Goal: Transaction & Acquisition: Purchase product/service

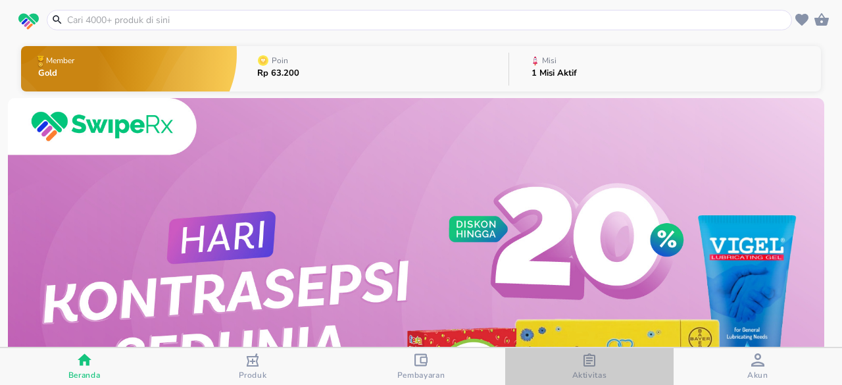
click at [576, 353] on div "Aktivitas" at bounding box center [590, 366] width 35 height 27
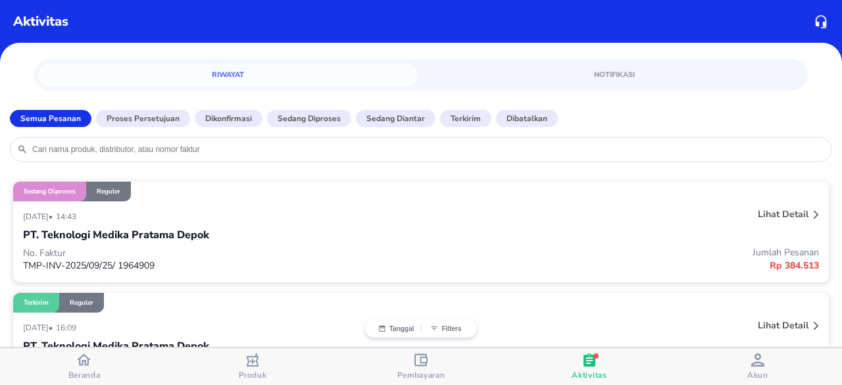
scroll to position [132, 0]
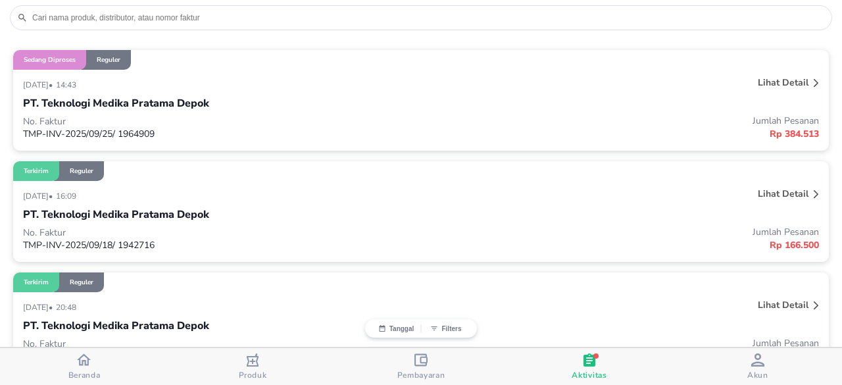
click at [184, 110] on p "PT. Teknologi Medika Pratama Depok" at bounding box center [116, 103] width 186 height 16
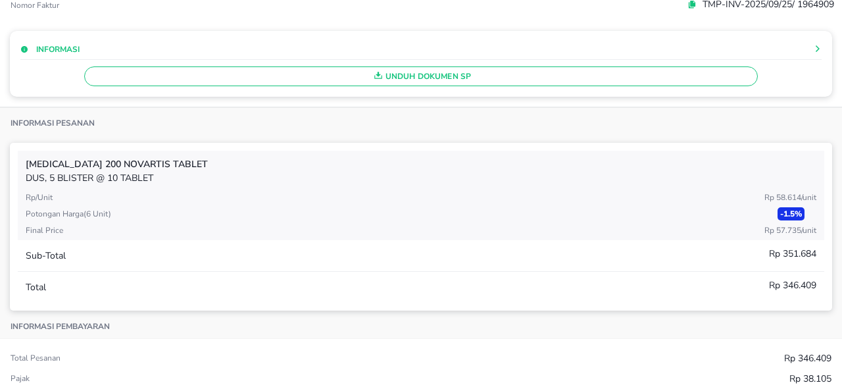
scroll to position [0, 0]
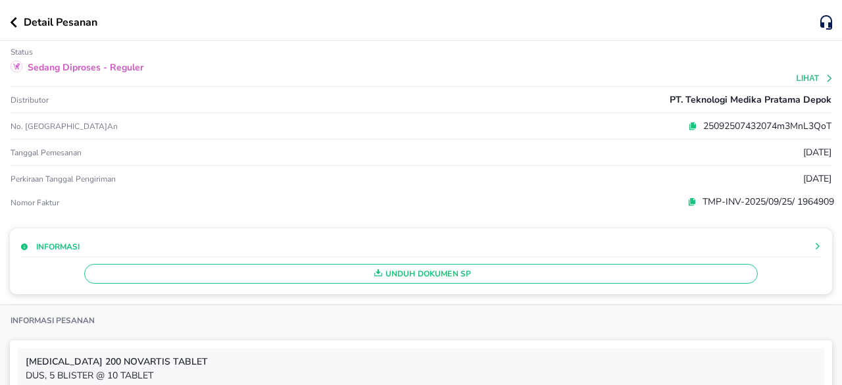
click at [17, 19] on button "button" at bounding box center [17, 22] width 14 height 11
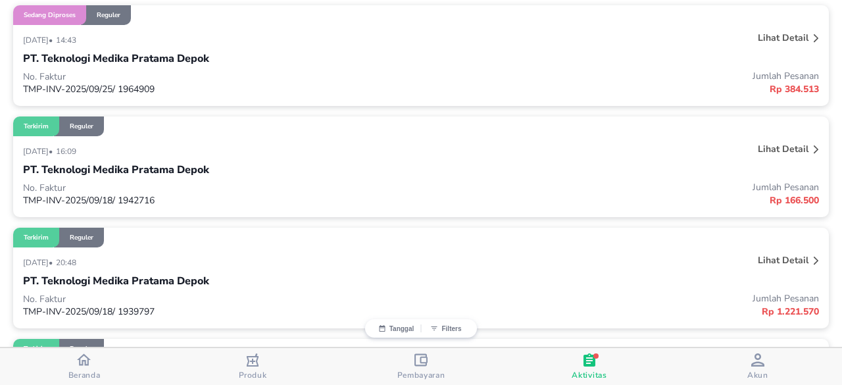
scroll to position [197, 0]
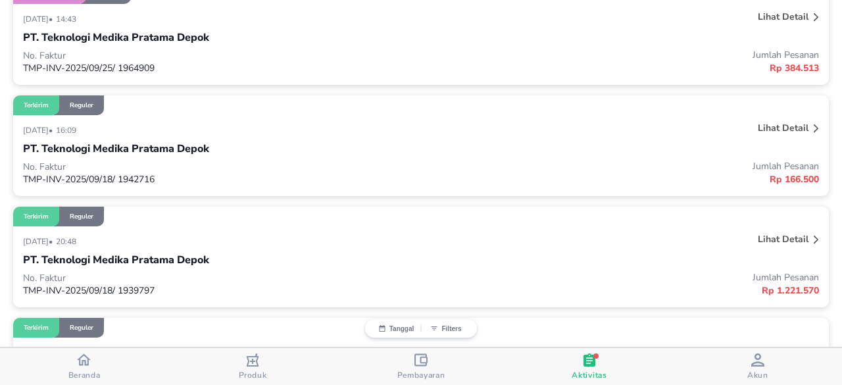
click at [95, 372] on span "Beranda" at bounding box center [84, 375] width 32 height 11
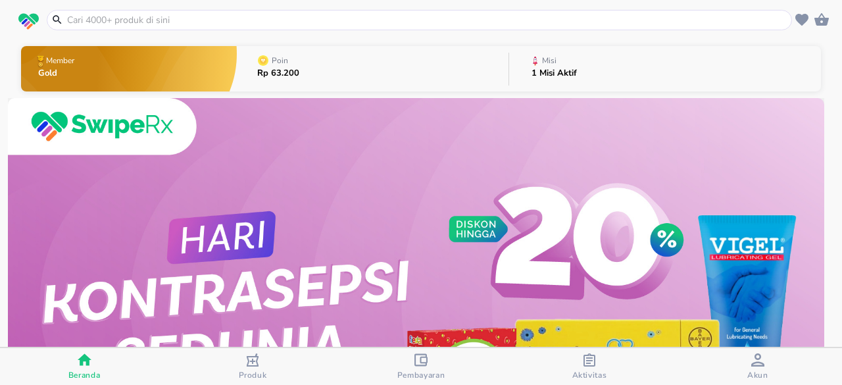
click at [229, 18] on input "text" at bounding box center [427, 20] width 723 height 14
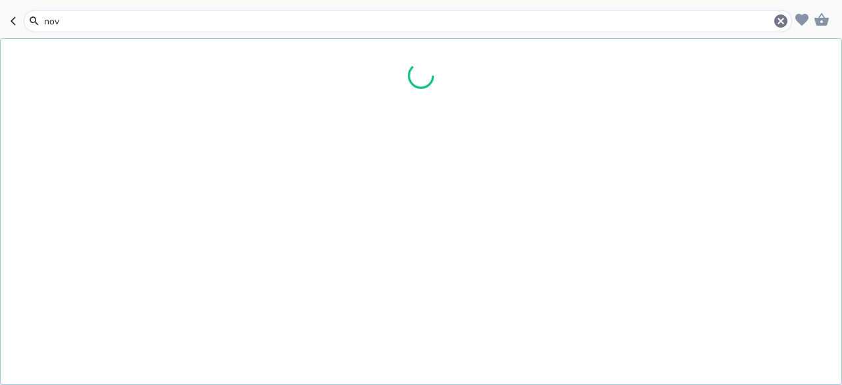
type input "novo"
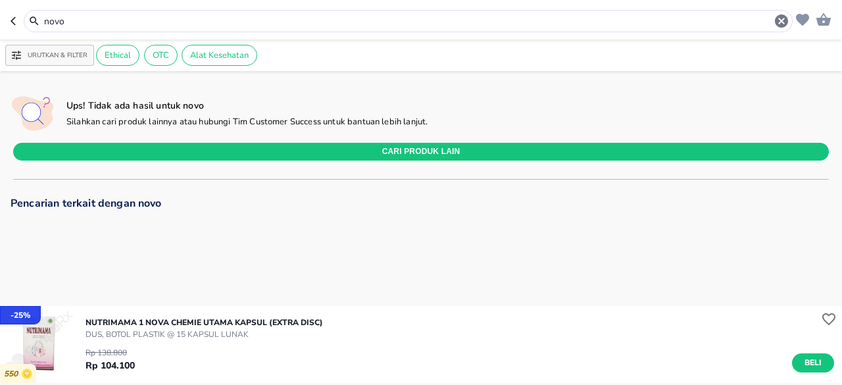
scroll to position [66, 0]
